Goal: Information Seeking & Learning: Learn about a topic

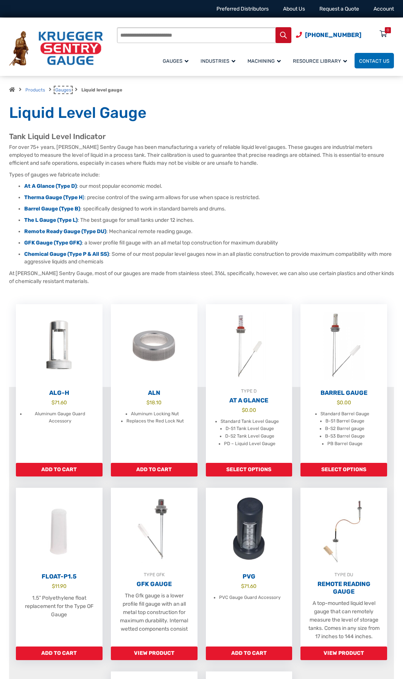
click at [63, 88] on link "Gauges" at bounding box center [63, 89] width 16 height 5
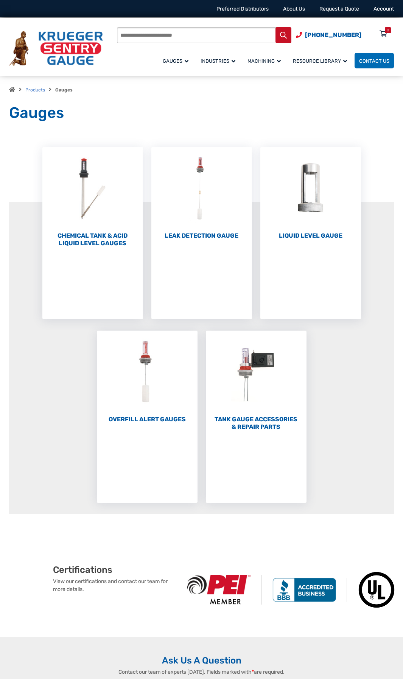
click at [260, 363] on img "Visit product category Tank Gauge Accessories & Repair Parts" at bounding box center [256, 372] width 101 height 83
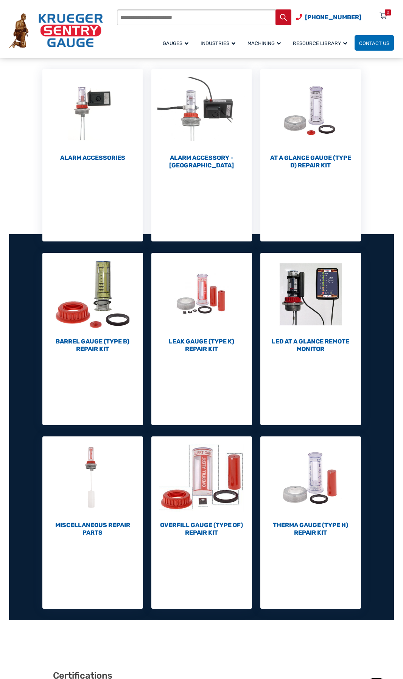
scroll to position [151, 0]
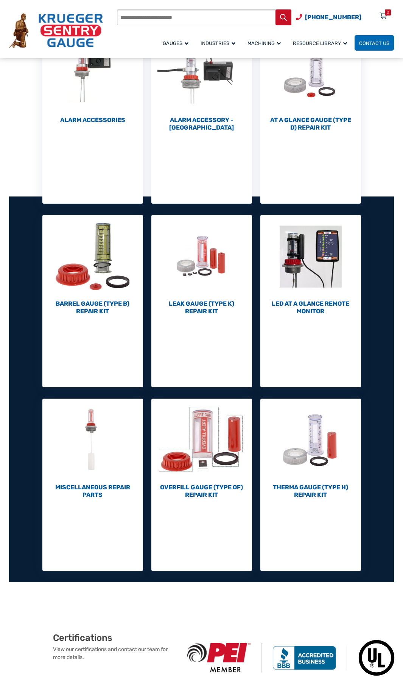
click at [314, 440] on img "Visit product category Therma Gauge (Type H) Repair Kit" at bounding box center [310, 440] width 101 height 83
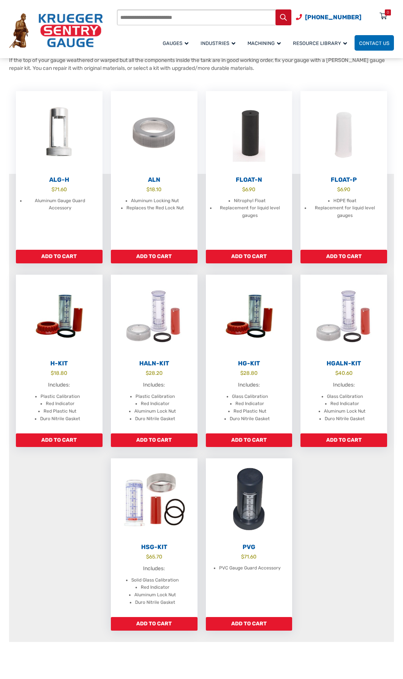
scroll to position [113, 0]
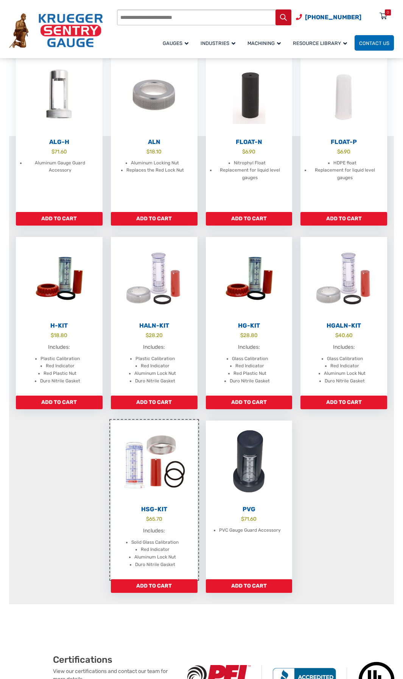
click at [151, 466] on img at bounding box center [154, 462] width 87 height 83
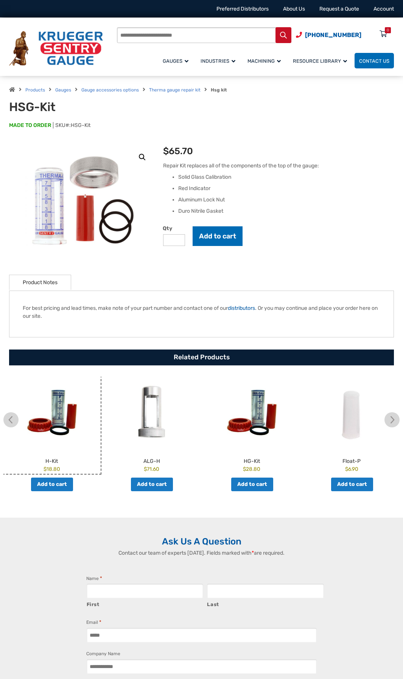
click at [54, 414] on img at bounding box center [52, 413] width 96 height 72
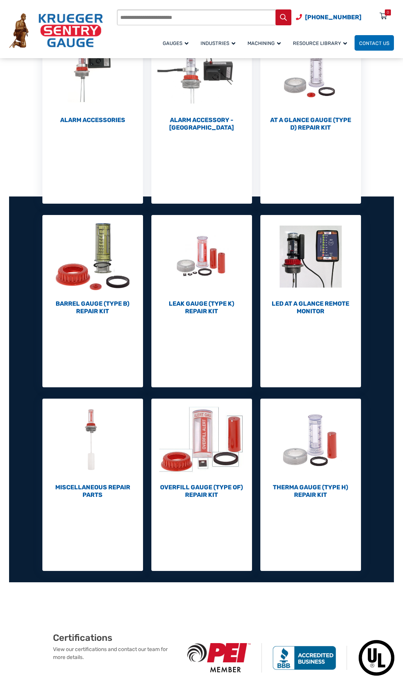
click at [309, 457] on img "Visit product category Therma Gauge (Type H) Repair Kit" at bounding box center [310, 440] width 101 height 83
click at [209, 301] on h2 "Leak Gauge (Type K) Repair Kit (10)" at bounding box center [201, 307] width 101 height 15
click at [319, 474] on img "Visit product category Therma Gauge (Type H) Repair Kit" at bounding box center [310, 440] width 101 height 83
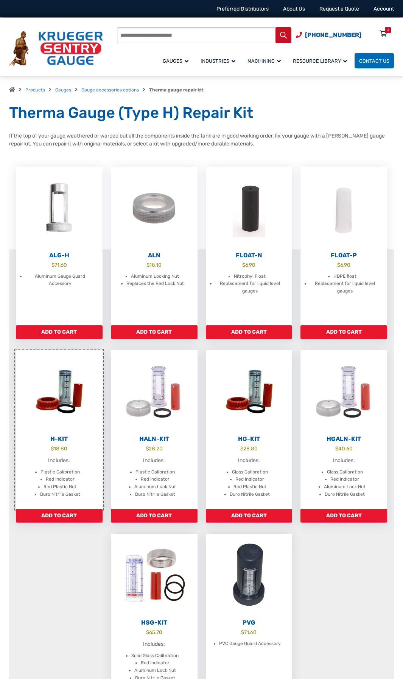
click at [67, 398] on img at bounding box center [59, 391] width 87 height 83
click at [247, 414] on img at bounding box center [249, 391] width 87 height 83
click at [72, 430] on link "H-Kit $ 18.80 Includes: Plastic Calibration Red Indicator Red Plastic Nut Duro …" at bounding box center [59, 429] width 87 height 159
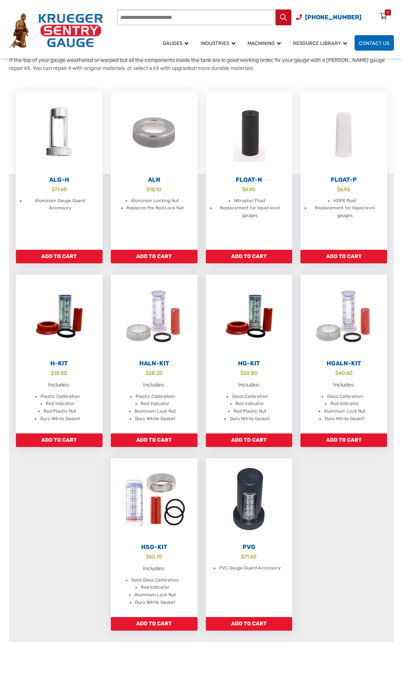
scroll to position [113, 0]
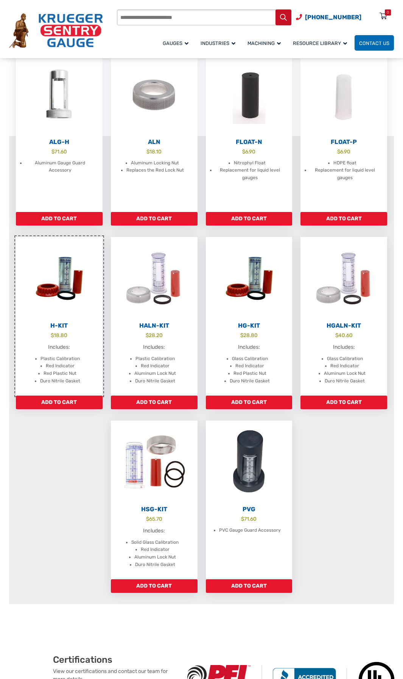
click at [72, 295] on img at bounding box center [59, 278] width 87 height 83
click at [239, 276] on img at bounding box center [249, 278] width 87 height 83
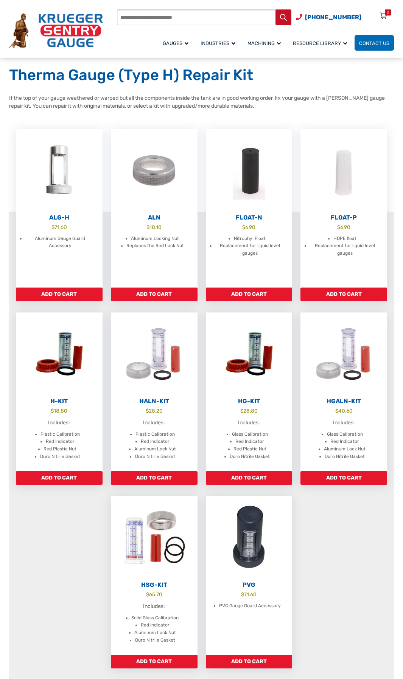
scroll to position [113, 0]
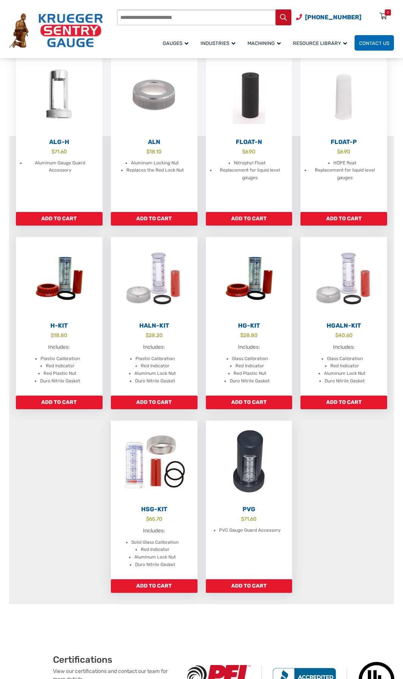
click at [0, 0] on span "Therma Gauge (Type H)" at bounding box center [0, 0] width 0 height 0
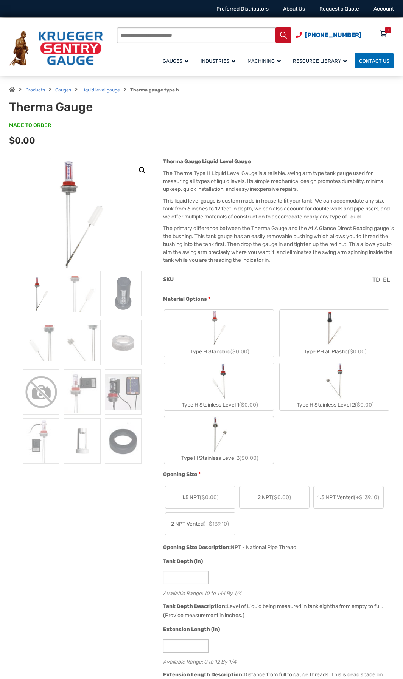
click at [88, 298] on img at bounding box center [82, 293] width 37 height 45
click at [84, 397] on img at bounding box center [82, 391] width 37 height 45
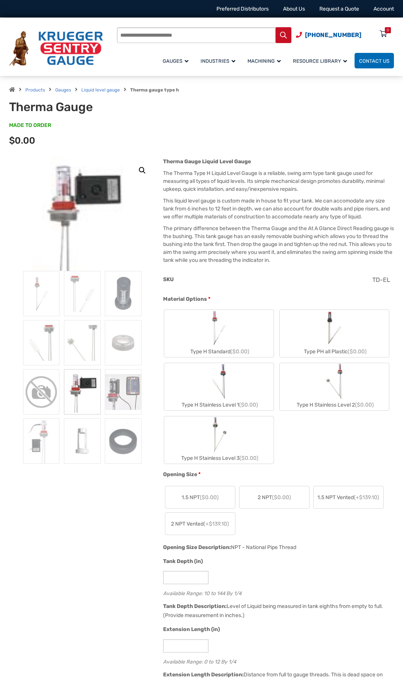
click at [123, 397] on img at bounding box center [123, 391] width 37 height 45
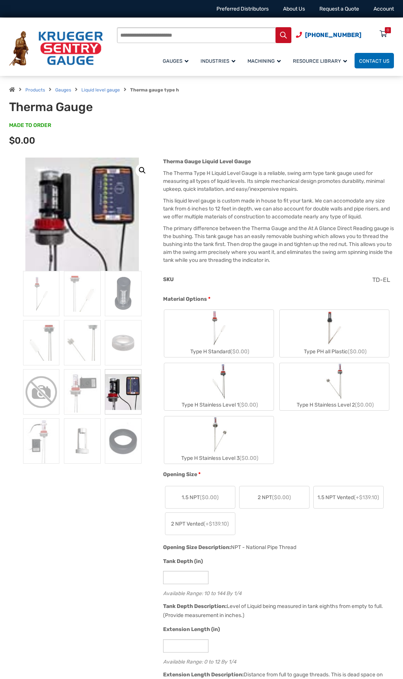
click at [48, 445] on img at bounding box center [41, 441] width 37 height 45
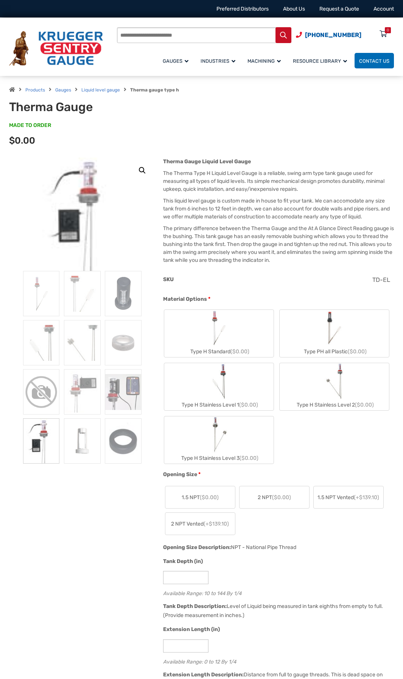
click at [74, 443] on img at bounding box center [82, 441] width 37 height 45
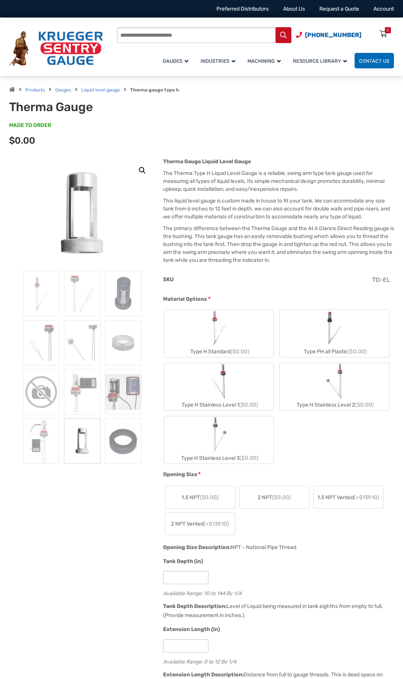
click at [56, 353] on img at bounding box center [41, 342] width 37 height 45
